Goal: Task Accomplishment & Management: Manage account settings

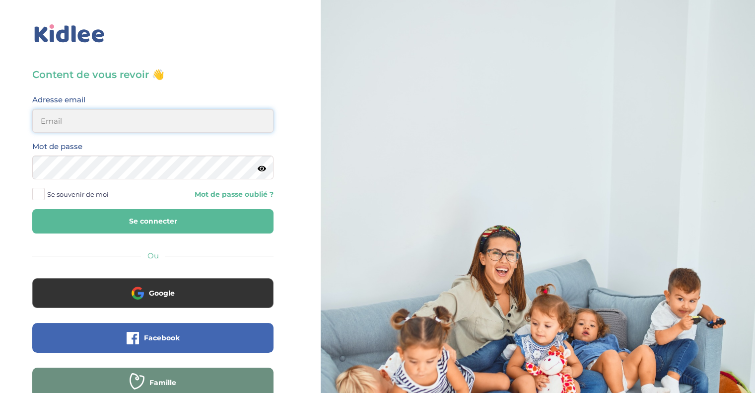
type input "princi.oko@outlook.fr"
click at [218, 220] on button "Se connecter" at bounding box center [152, 221] width 241 height 24
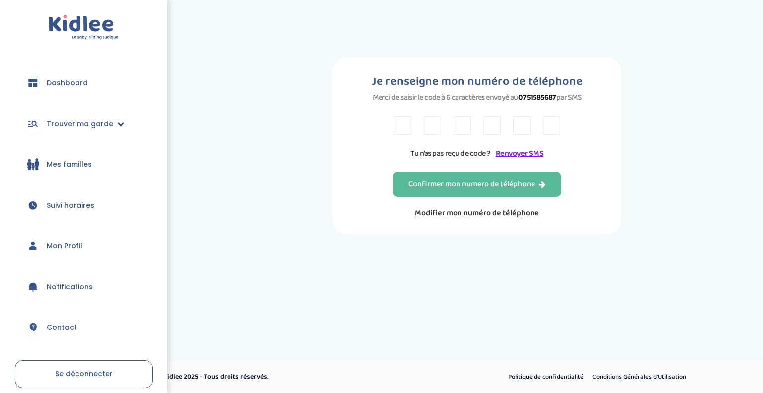
click at [555, 127] on input "text" at bounding box center [551, 125] width 17 height 18
click at [530, 158] on link "Renvoyer SMS" at bounding box center [520, 153] width 48 height 12
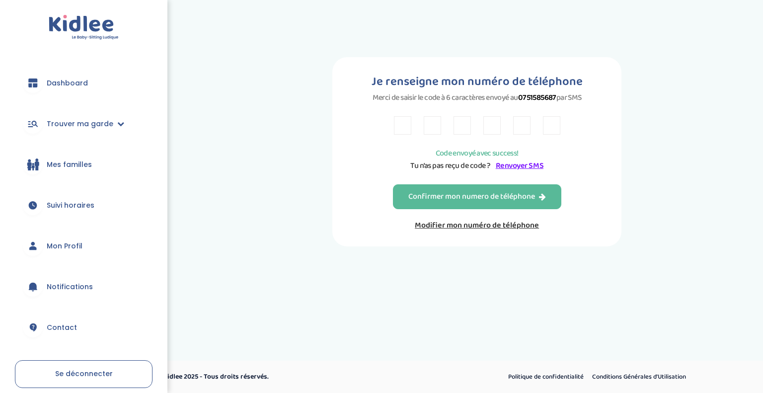
click at [530, 155] on p "Code envoyé avec success!" at bounding box center [476, 153] width 149 height 12
click at [517, 168] on link "Renvoyer SMS" at bounding box center [520, 165] width 48 height 12
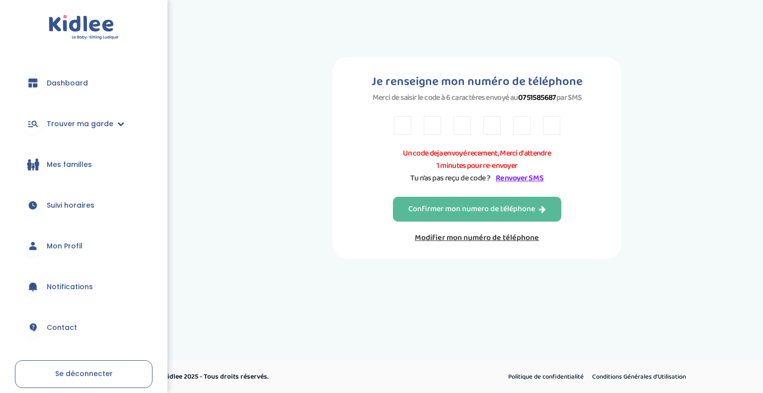
click at [401, 121] on input "text" at bounding box center [402, 125] width 17 height 18
click at [503, 238] on link "Modifier mon numéro de téléphone" at bounding box center [477, 237] width 168 height 12
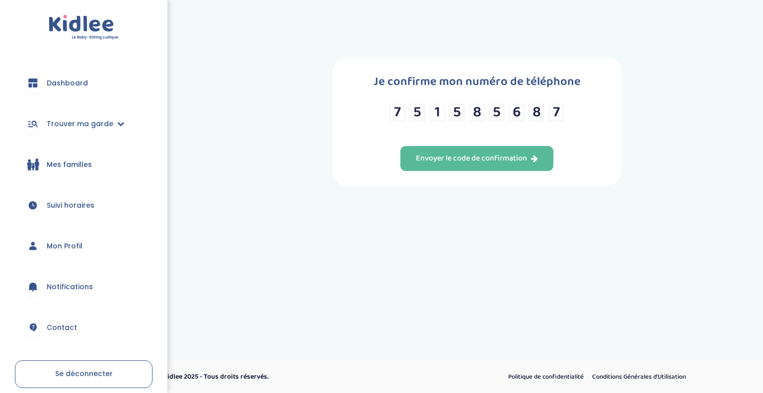
click at [558, 110] on input "7" at bounding box center [556, 112] width 15 height 17
click at [436, 157] on div "Envoyer le code de confirmation" at bounding box center [477, 158] width 122 height 11
